Goal: Ask a question

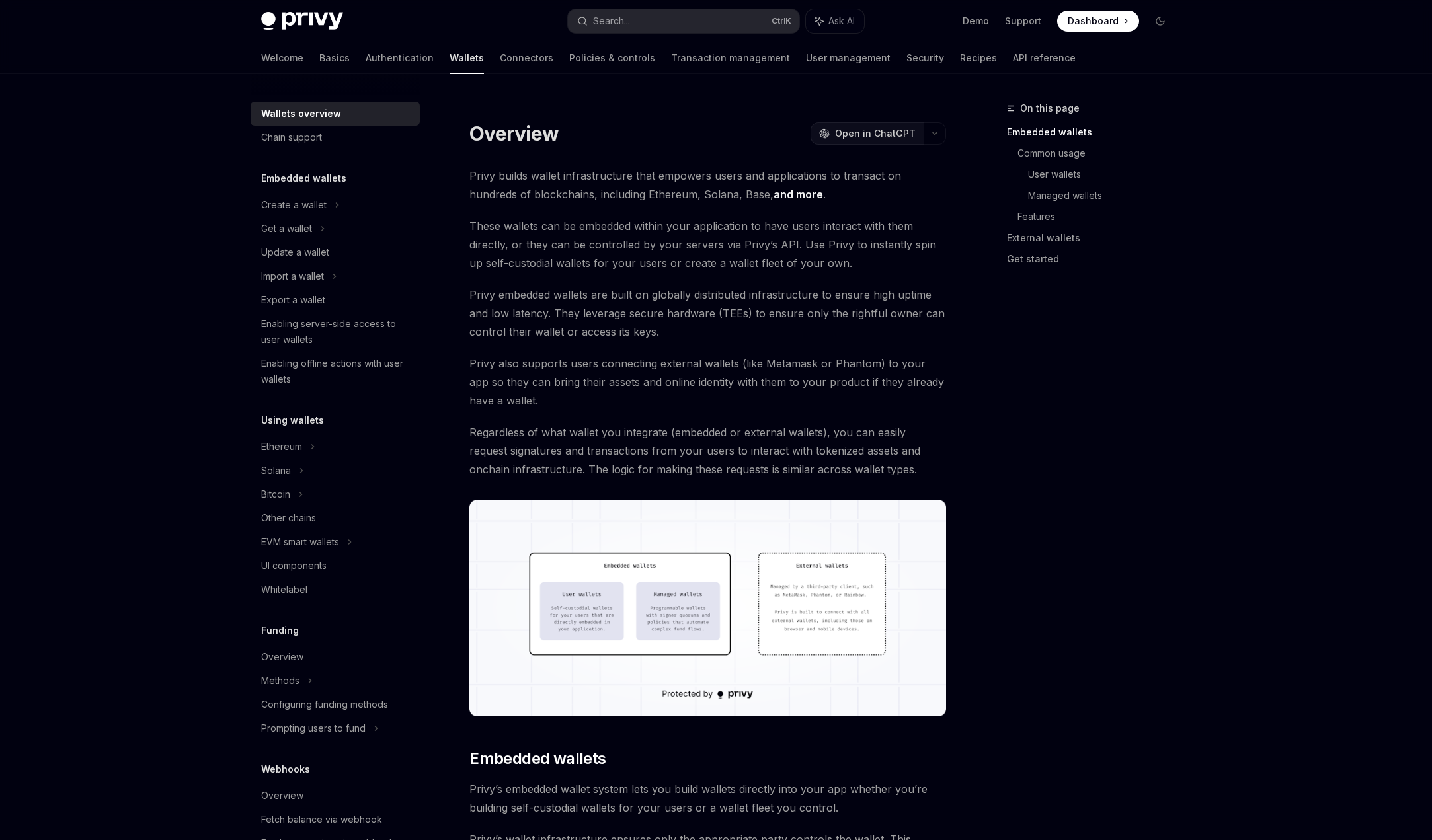
click at [879, 141] on button "OpenAI Open in ChatGPT" at bounding box center [867, 134] width 113 height 23
click at [937, 135] on icon "button" at bounding box center [935, 134] width 16 height 6
click at [877, 207] on div "Ask questions about this page" at bounding box center [869, 204] width 123 height 10
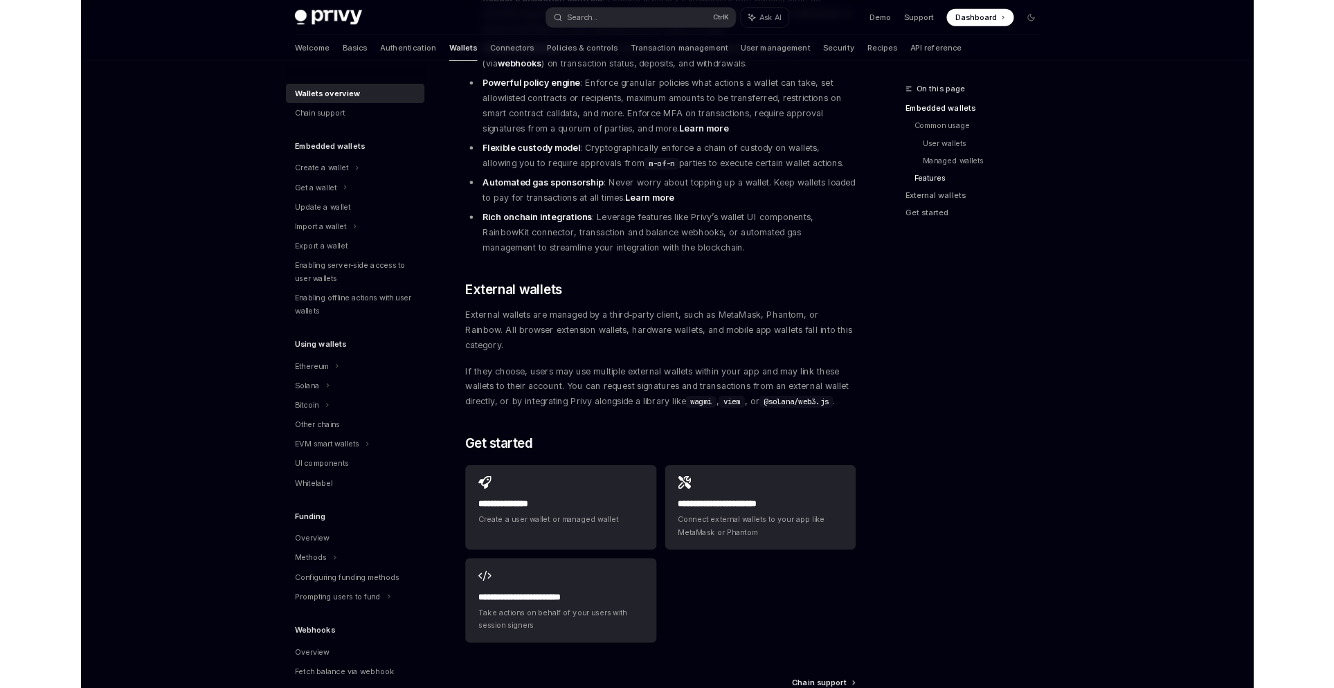
scroll to position [1877, 0]
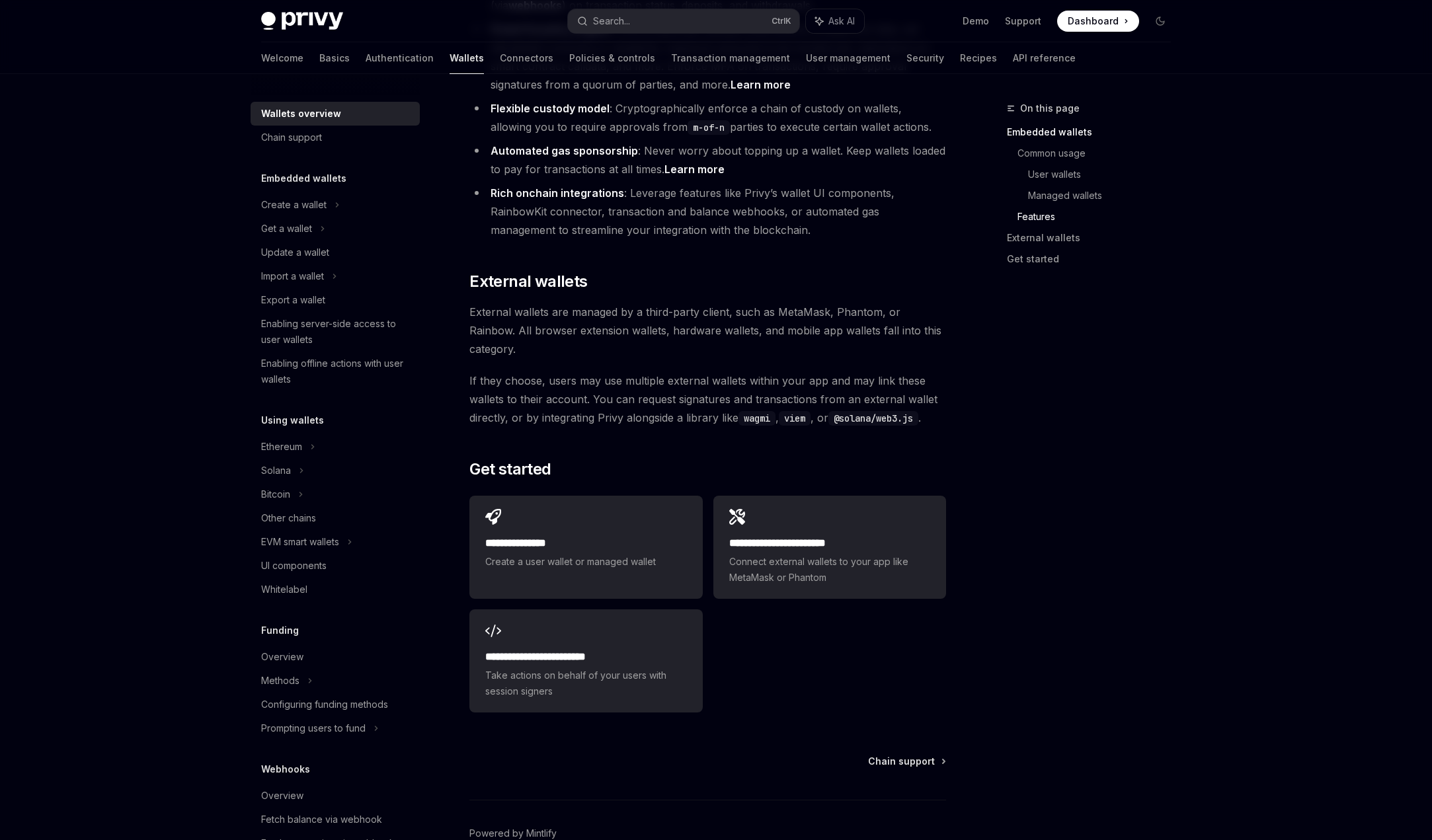
click at [684, 303] on span "External wallets are managed by a third-party client, such as MetaMask, Phantom…" at bounding box center [707, 330] width 476 height 55
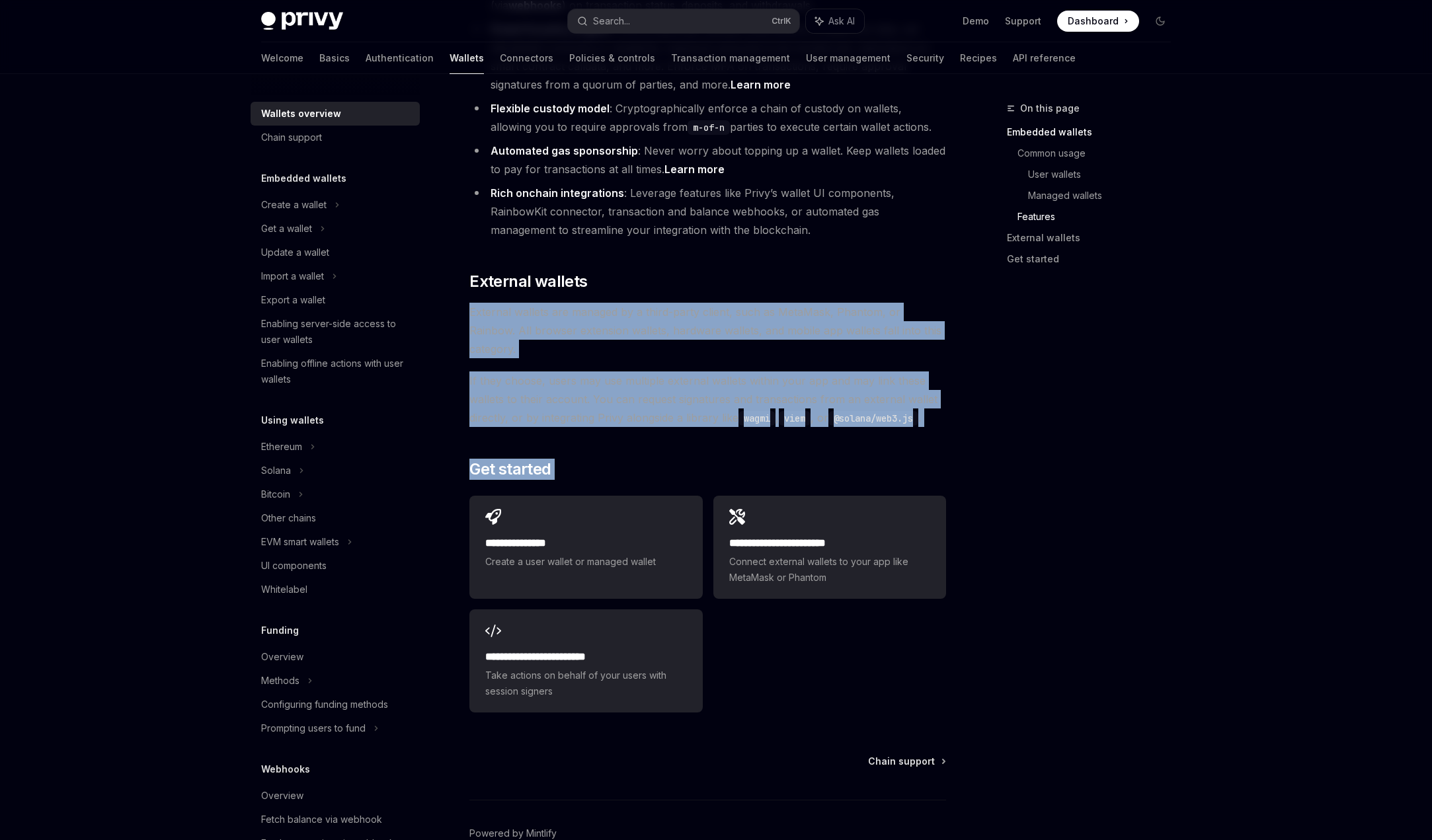
drag, startPoint x: 684, startPoint y: 274, endPoint x: 686, endPoint y: 358, distance: 84.0
click at [684, 371] on span "If they choose, users may use multiple external wallets within your app and may…" at bounding box center [707, 399] width 476 height 55
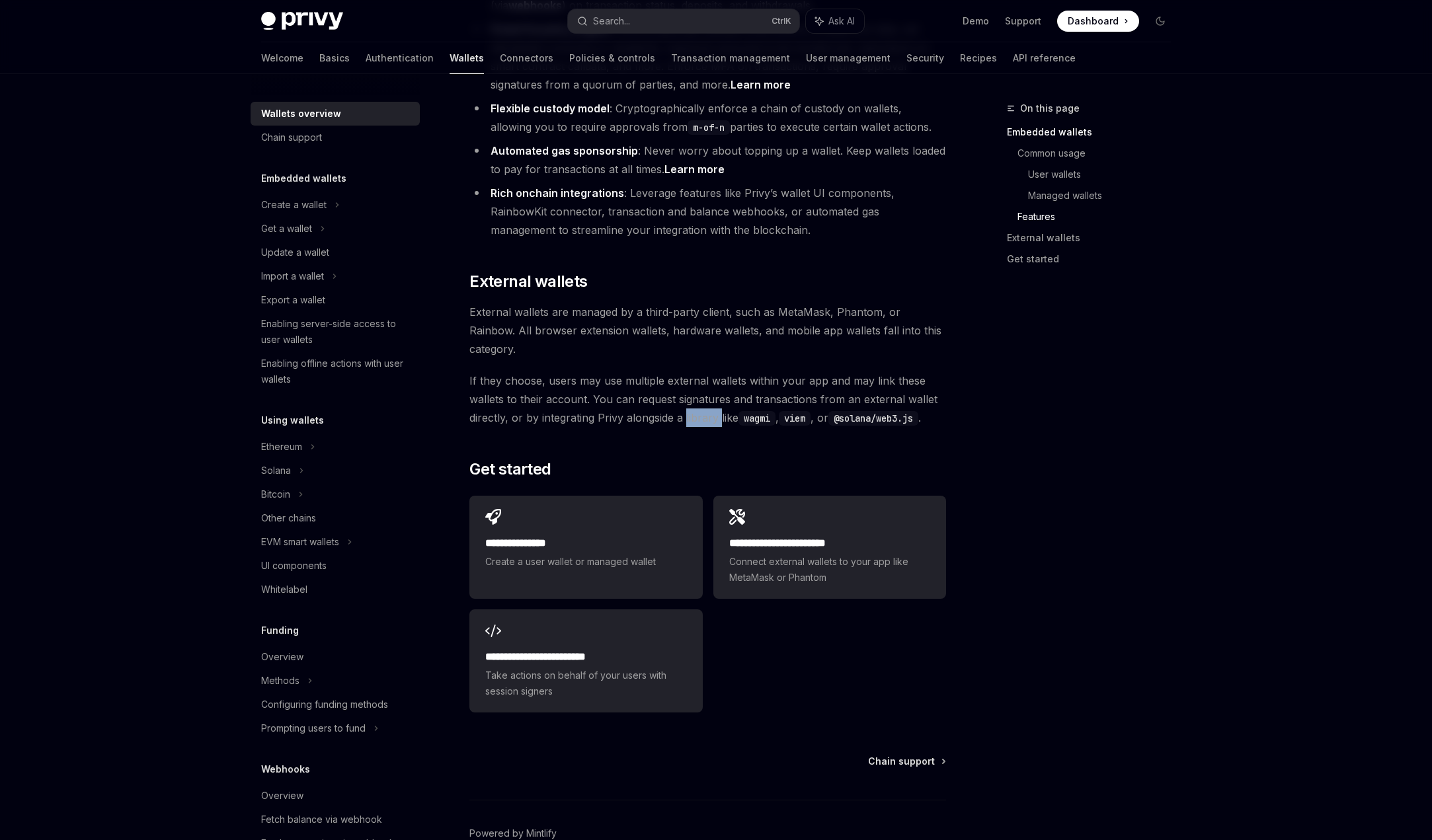
click at [684, 371] on span "If they choose, users may use multiple external wallets within your app and may…" at bounding box center [707, 399] width 476 height 55
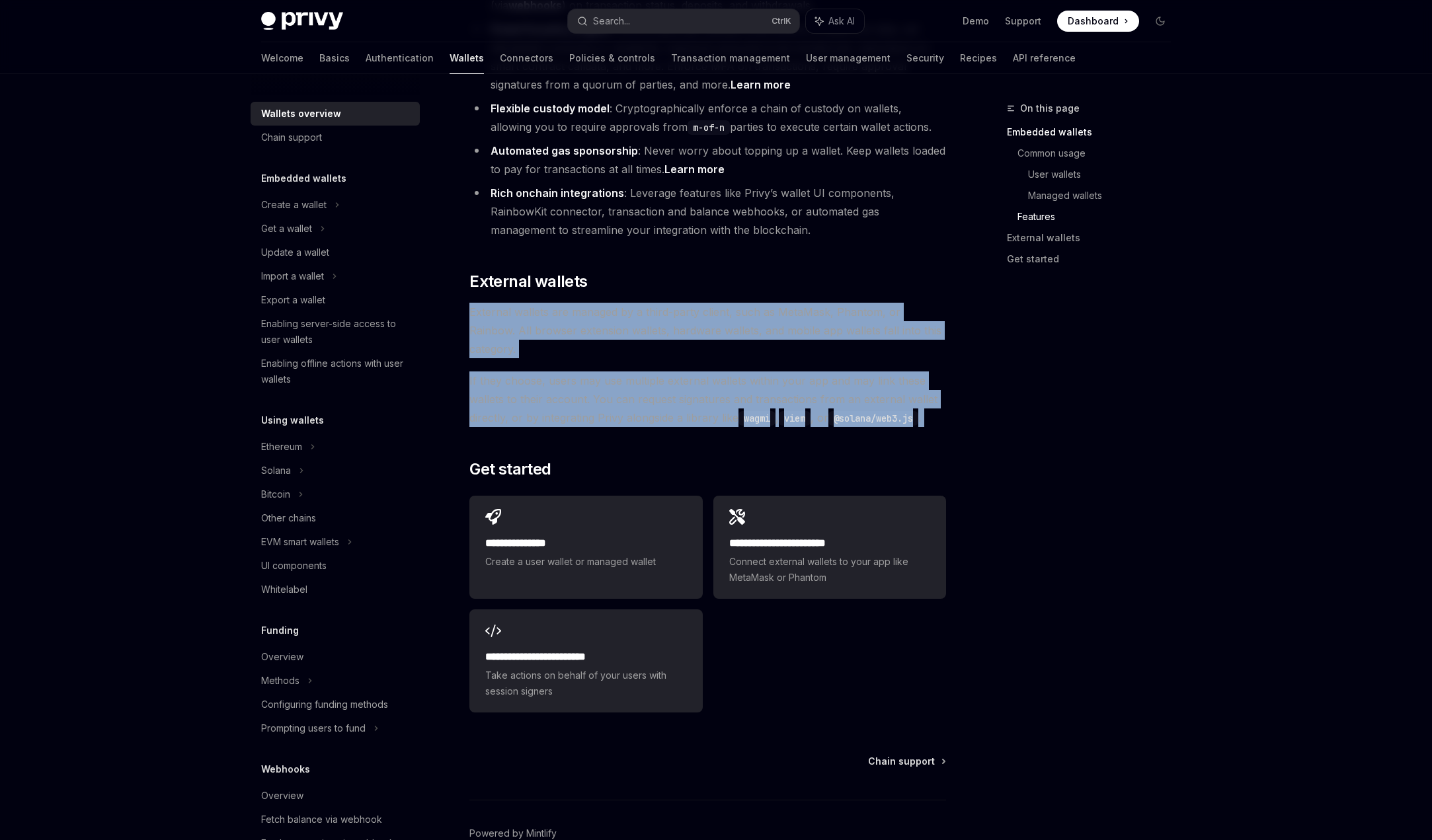
drag, startPoint x: 684, startPoint y: 342, endPoint x: 689, endPoint y: 248, distance: 94.1
click at [689, 303] on span "External wallets are managed by a third-party client, such as MetaMask, Phantom…" at bounding box center [707, 330] width 476 height 55
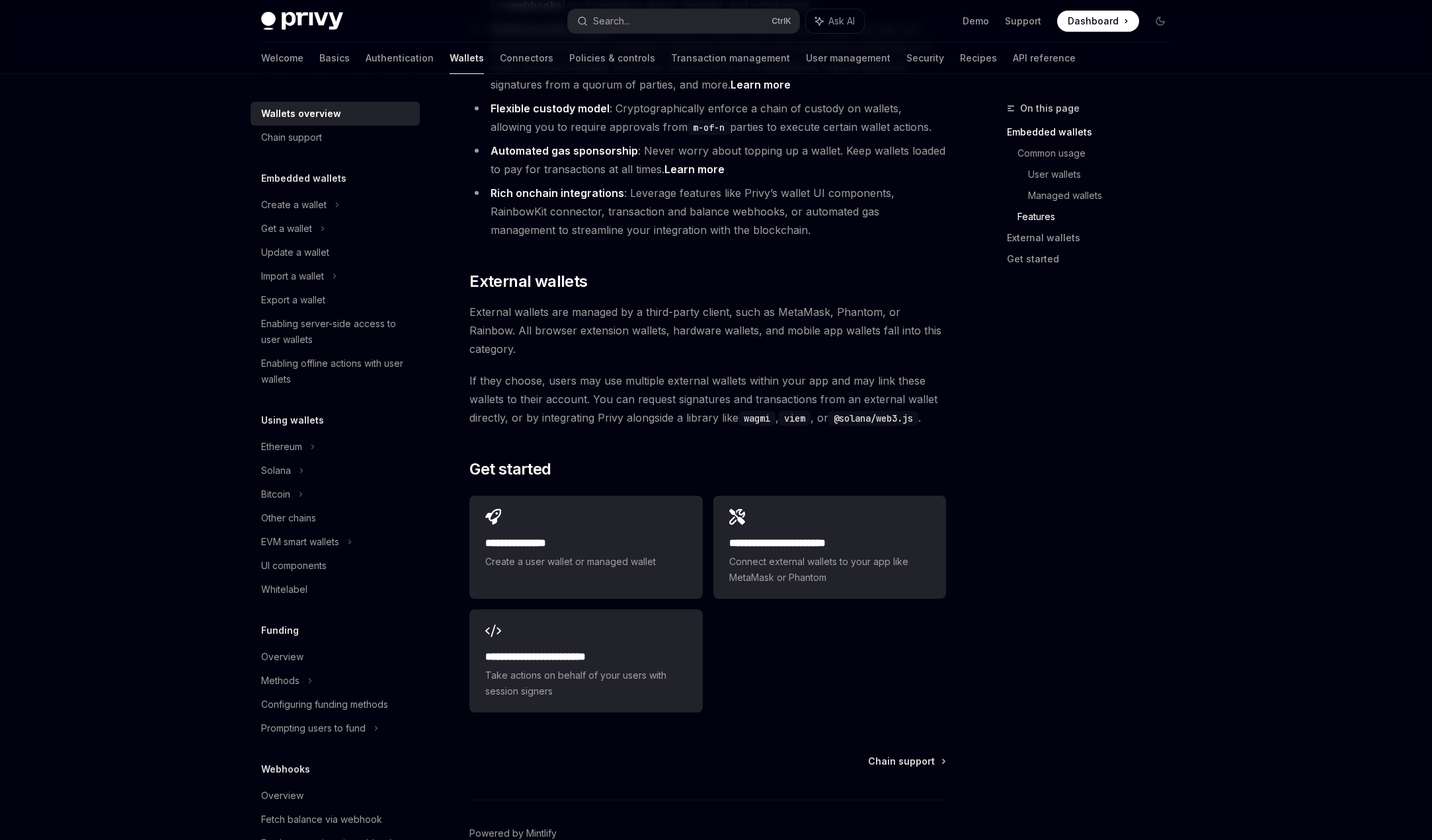
type textarea "*"
